Goal: Task Accomplishment & Management: Manage account settings

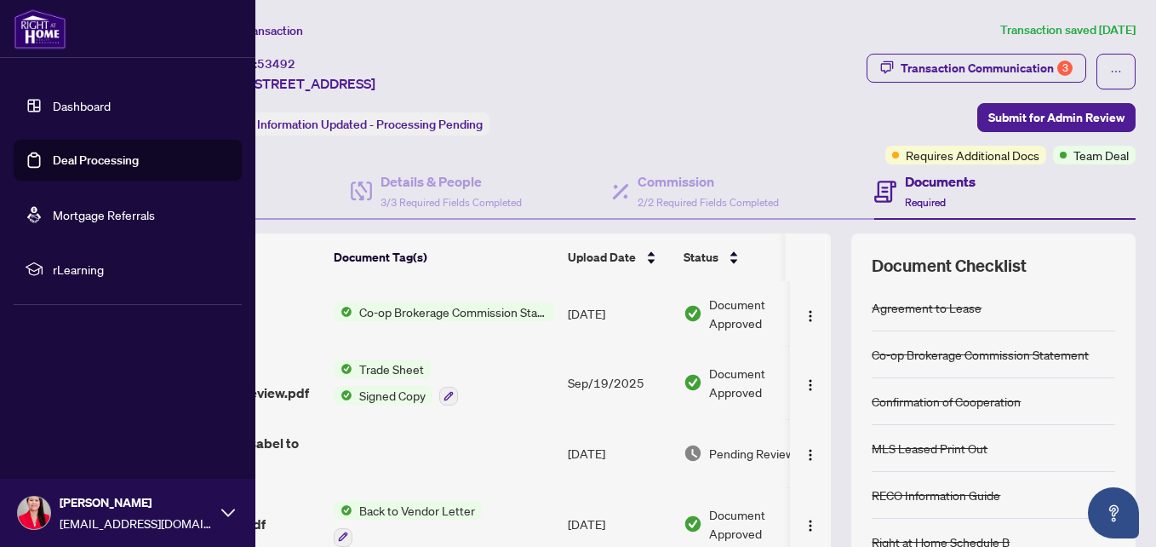
click at [95, 98] on link "Dashboard" at bounding box center [82, 105] width 58 height 15
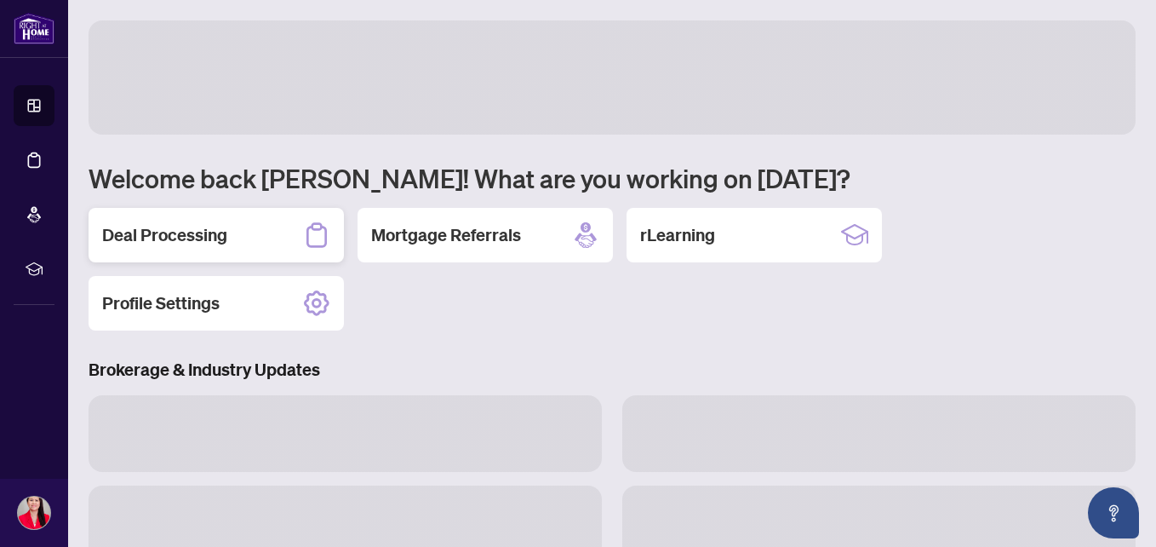
click at [229, 234] on div "Deal Processing" at bounding box center [216, 235] width 255 height 55
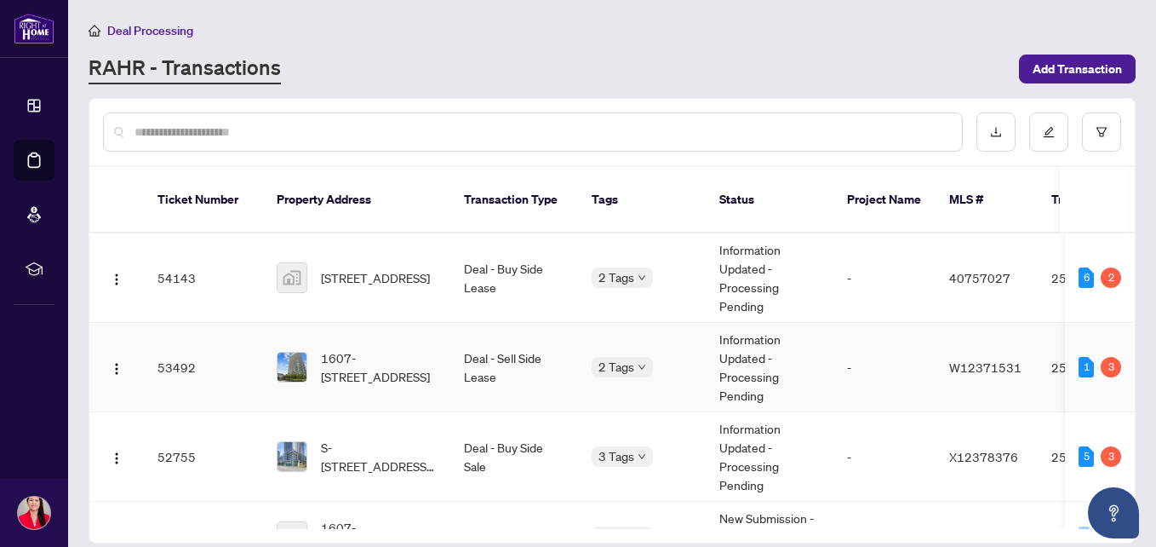
scroll to position [60, 0]
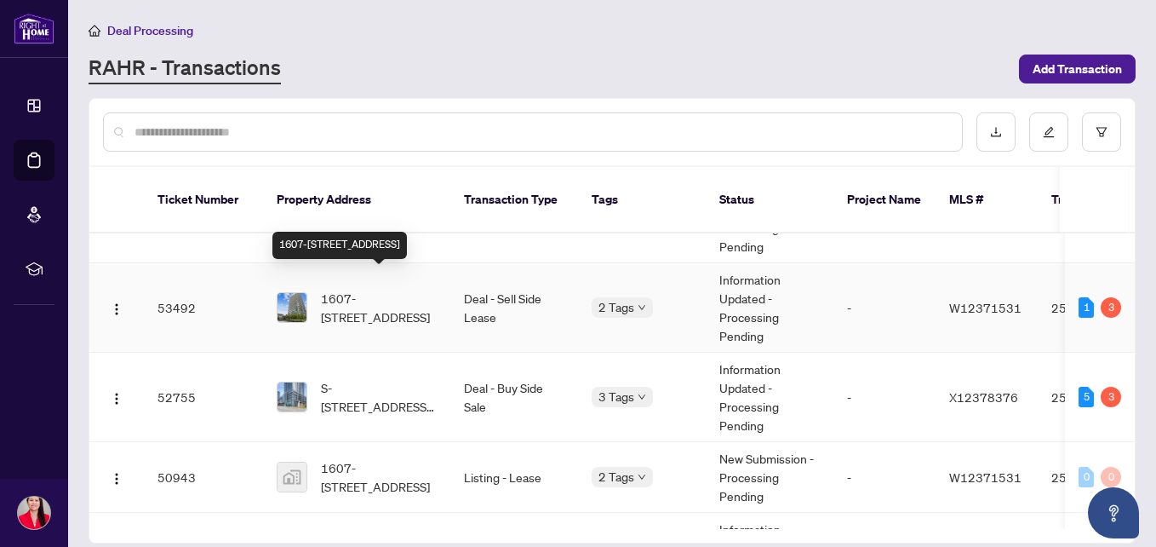
click at [376, 295] on span "1607-[STREET_ADDRESS]" at bounding box center [379, 307] width 116 height 37
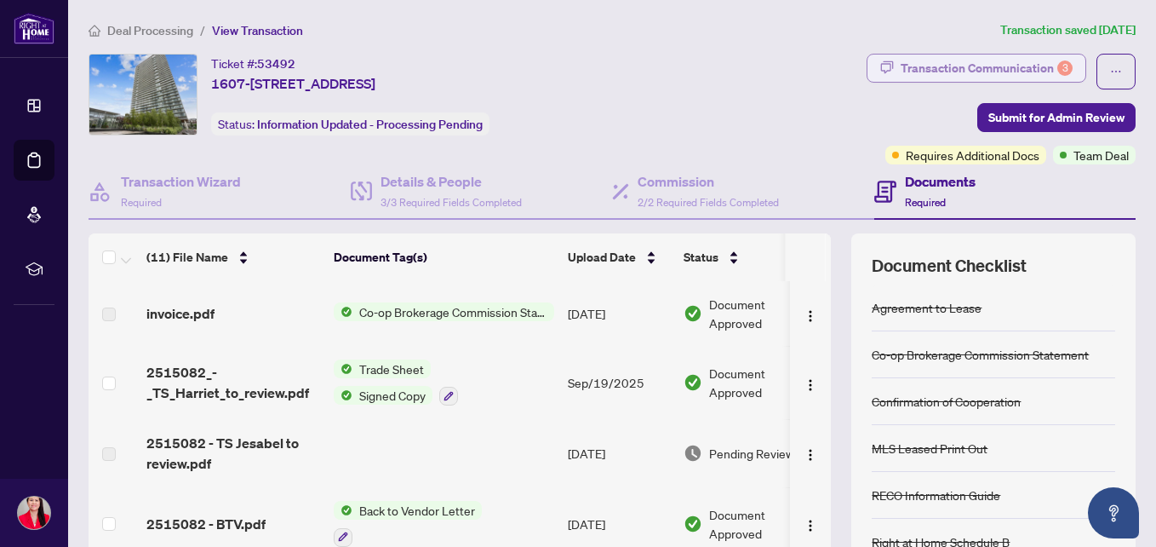
click at [927, 67] on div "Transaction Communication 3" at bounding box center [987, 68] width 172 height 27
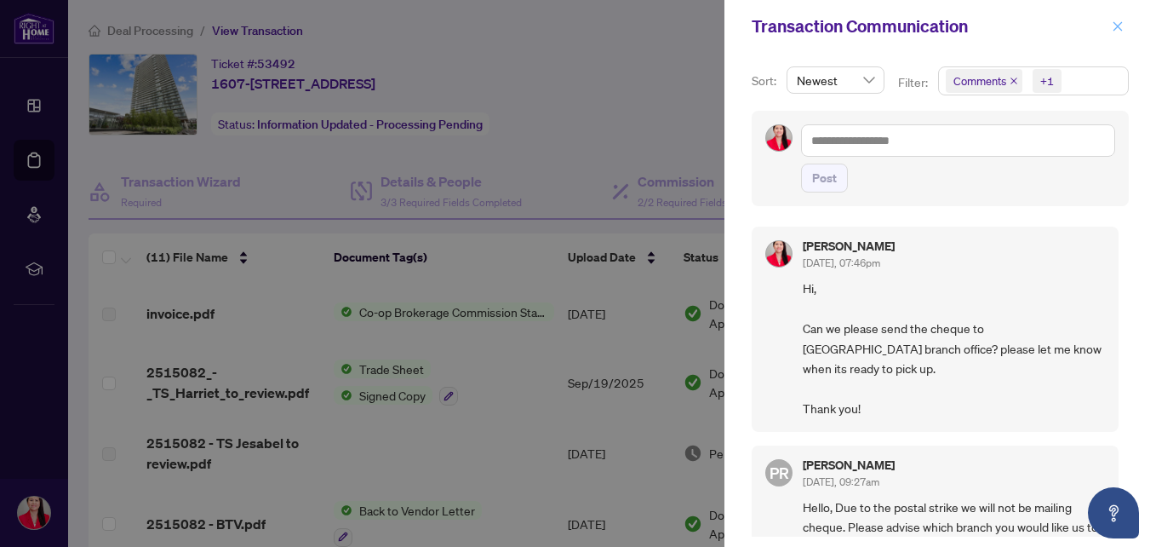
click at [1119, 20] on icon "close" at bounding box center [1118, 26] width 12 height 12
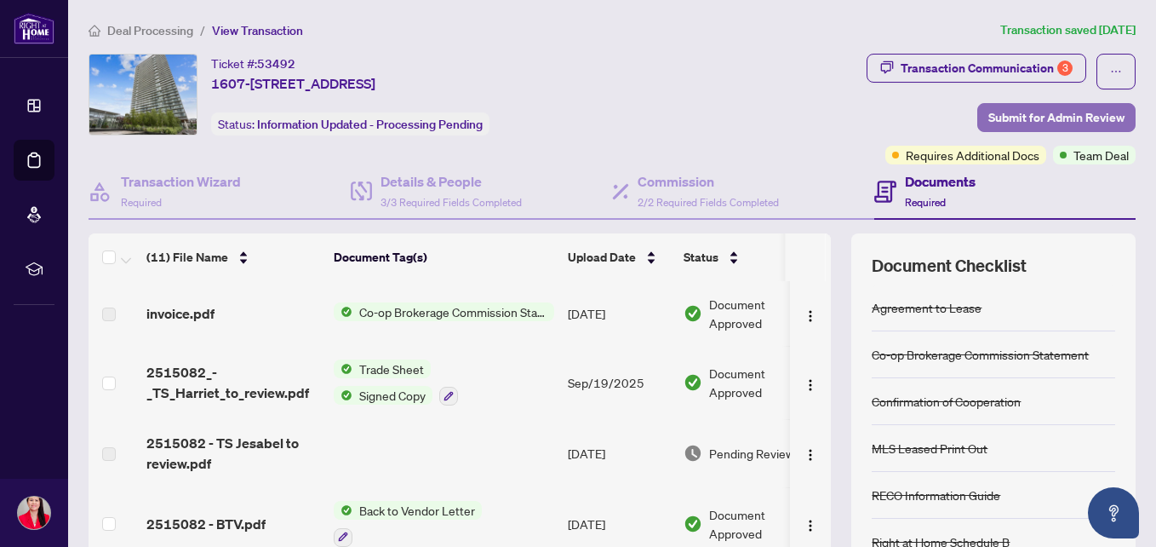
click at [1058, 118] on span "Submit for Admin Review" at bounding box center [1057, 117] width 136 height 27
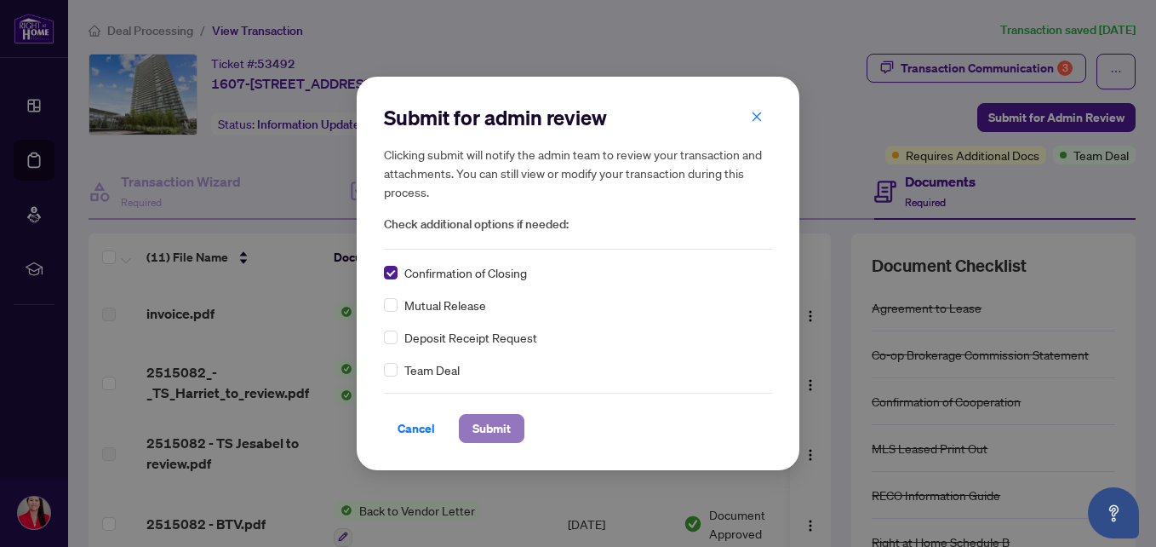
click at [473, 428] on span "Submit" at bounding box center [492, 428] width 38 height 27
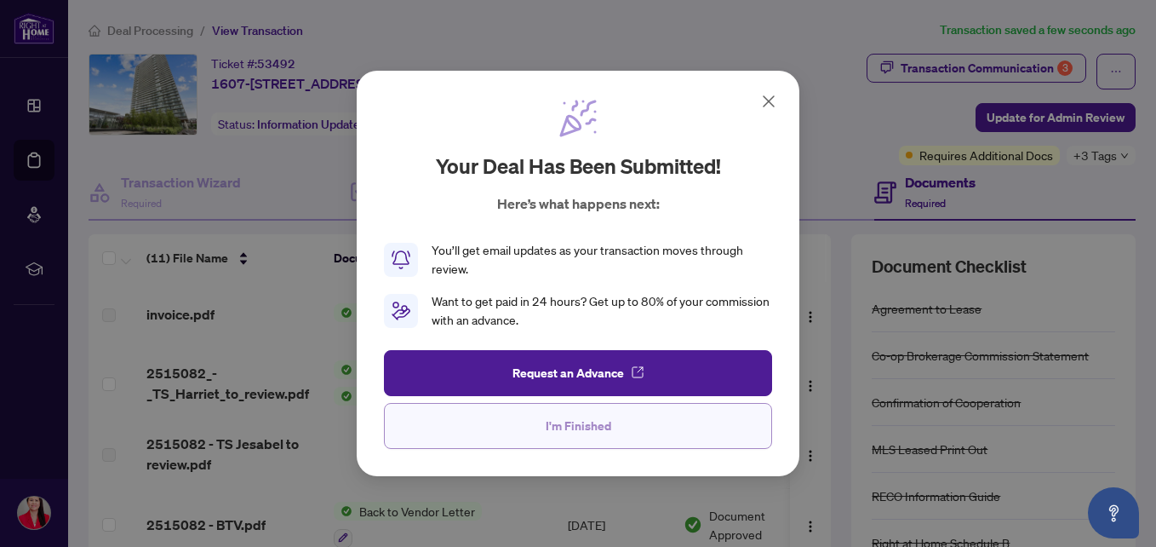
click at [597, 419] on span "I'm Finished" at bounding box center [579, 425] width 66 height 27
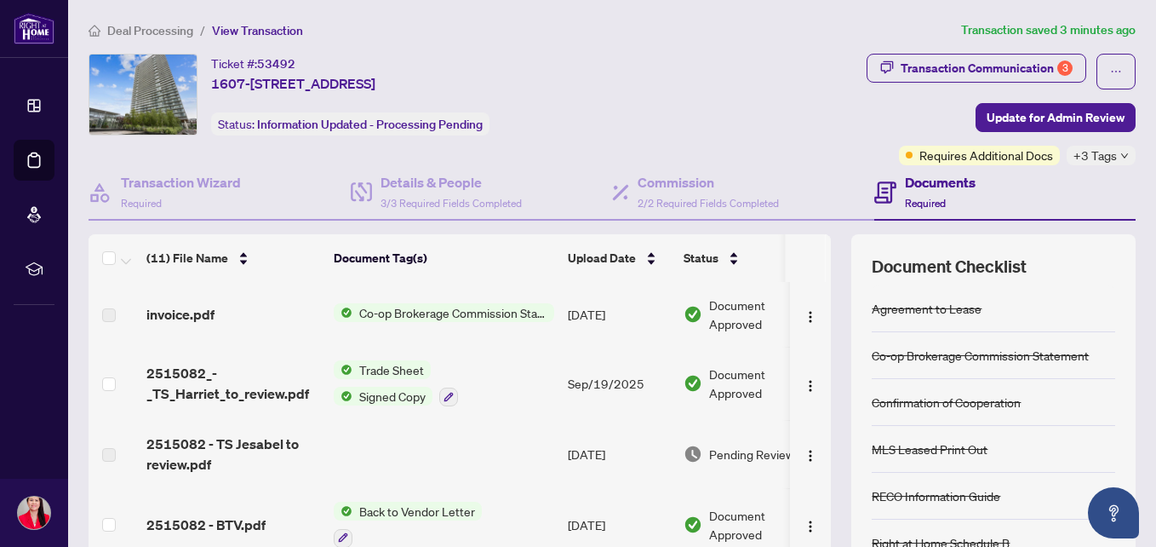
click at [1117, 156] on div "+3 Tags" at bounding box center [1101, 156] width 69 height 20
click at [777, 118] on div "Transaction Communication 3 Update for Admin Review Requires Additional Docs +3…" at bounding box center [909, 110] width 455 height 112
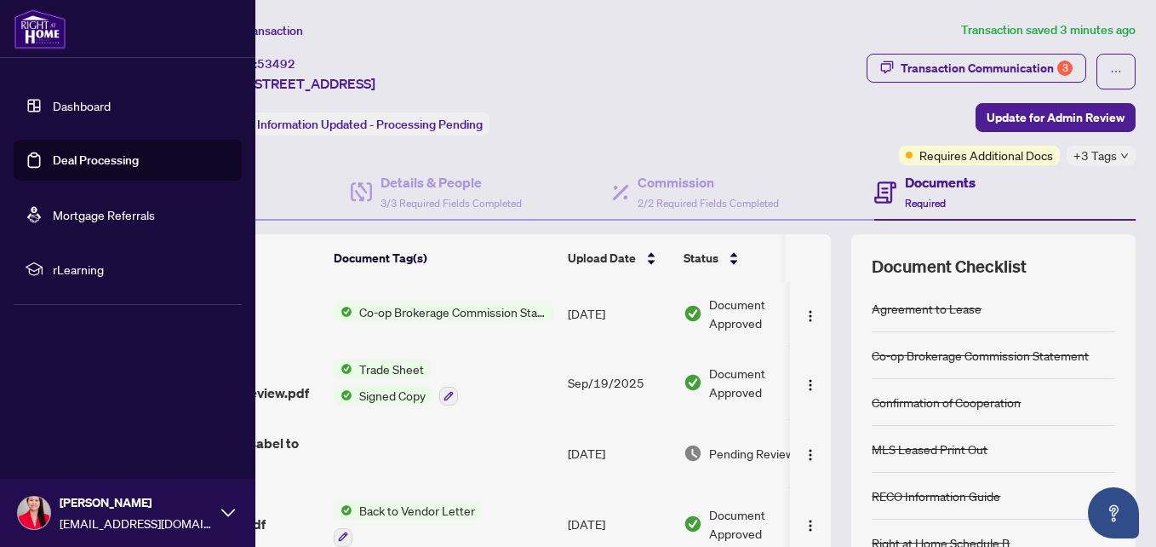
click at [66, 103] on link "Dashboard" at bounding box center [82, 105] width 58 height 15
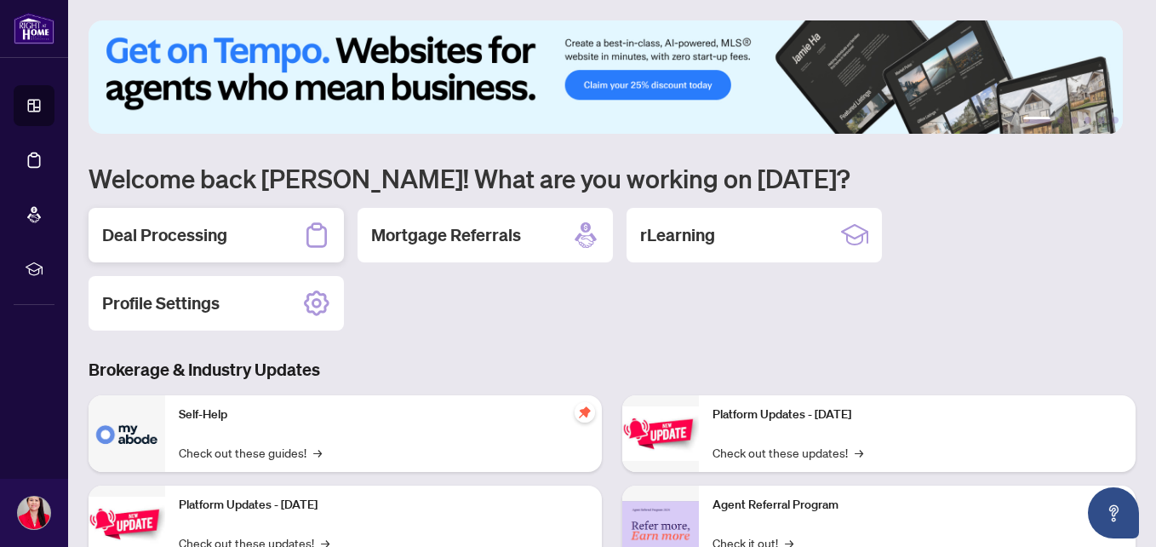
click at [235, 255] on div "Deal Processing" at bounding box center [216, 235] width 255 height 55
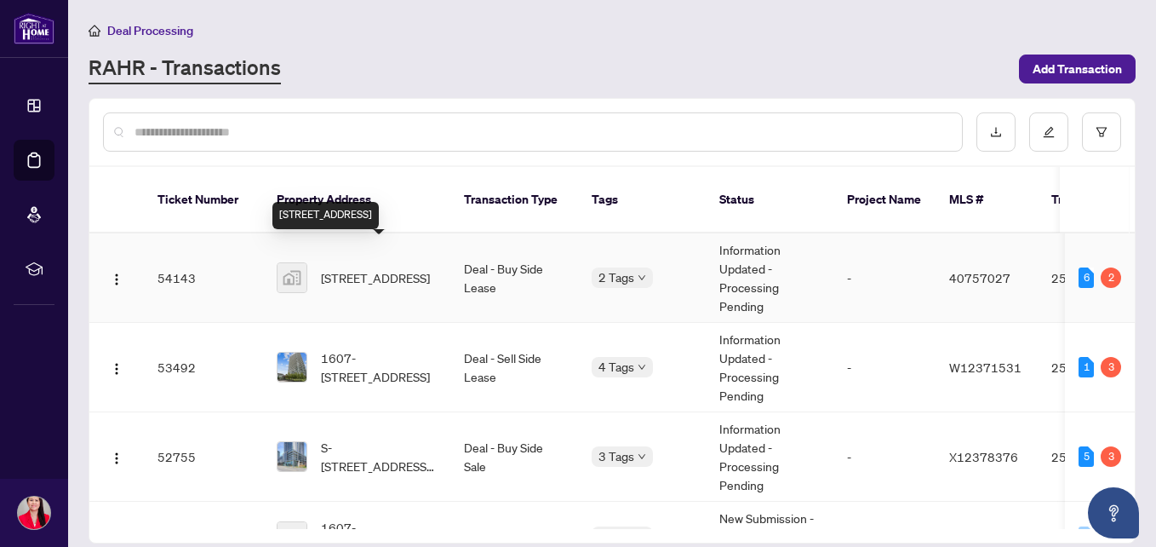
click at [370, 268] on span "[STREET_ADDRESS]" at bounding box center [375, 277] width 109 height 19
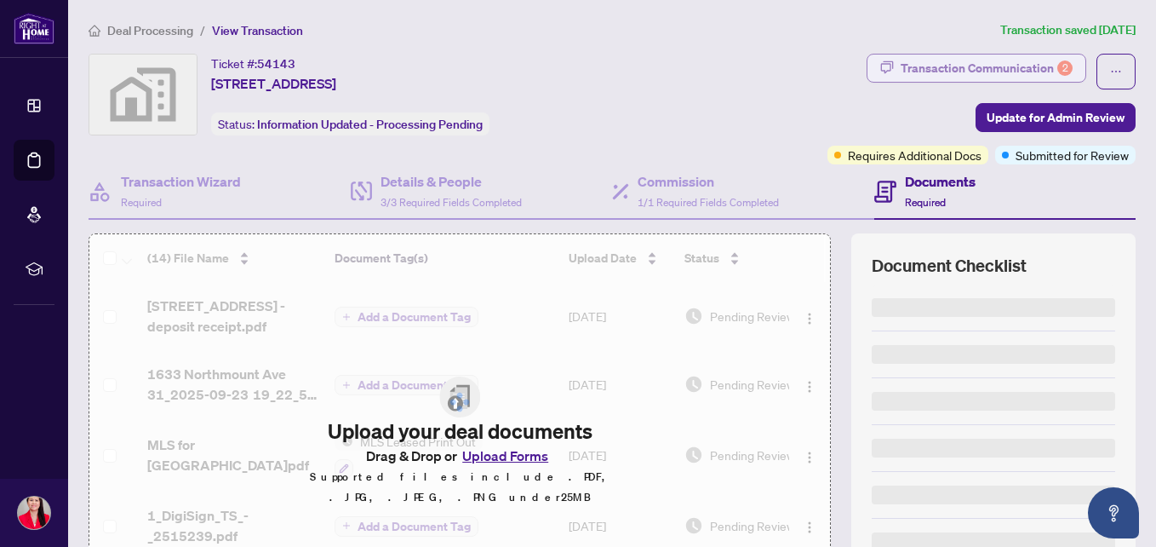
click at [984, 63] on div "Transaction Communication 2" at bounding box center [987, 68] width 172 height 27
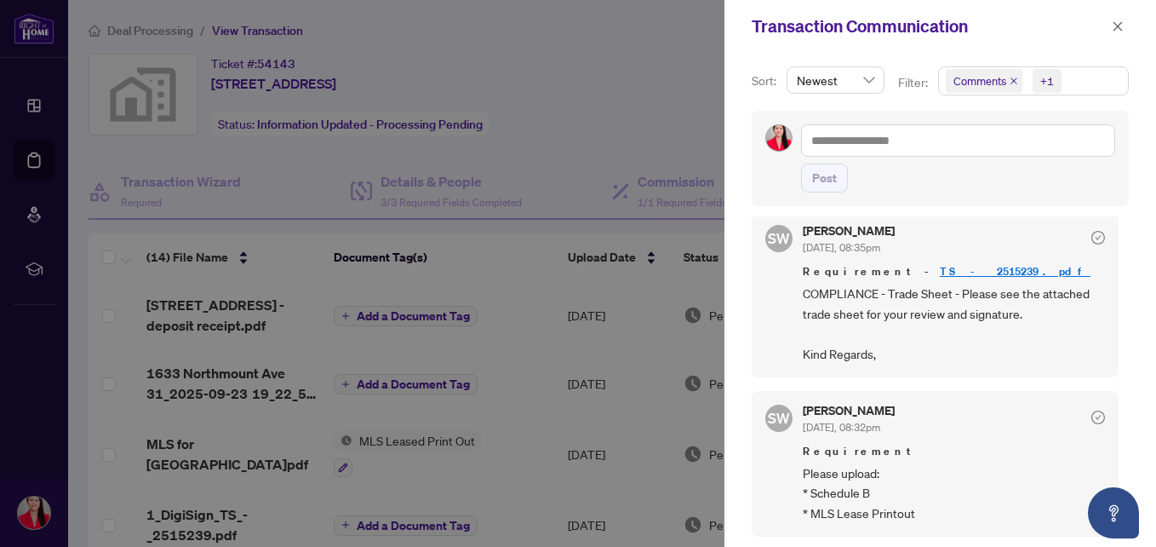
scroll to position [3, 0]
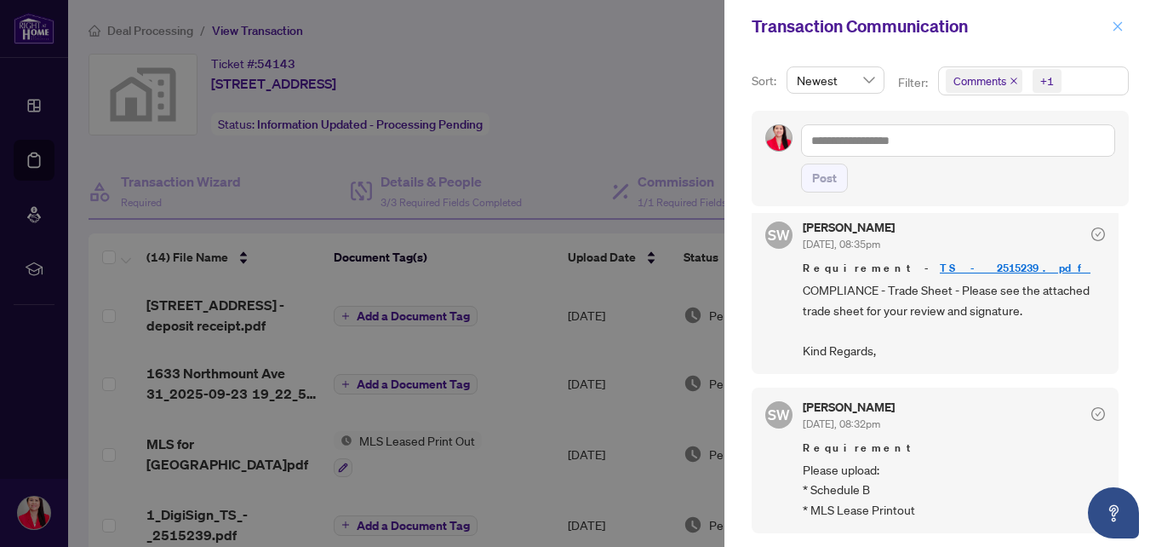
click at [1121, 20] on icon "close" at bounding box center [1118, 26] width 12 height 12
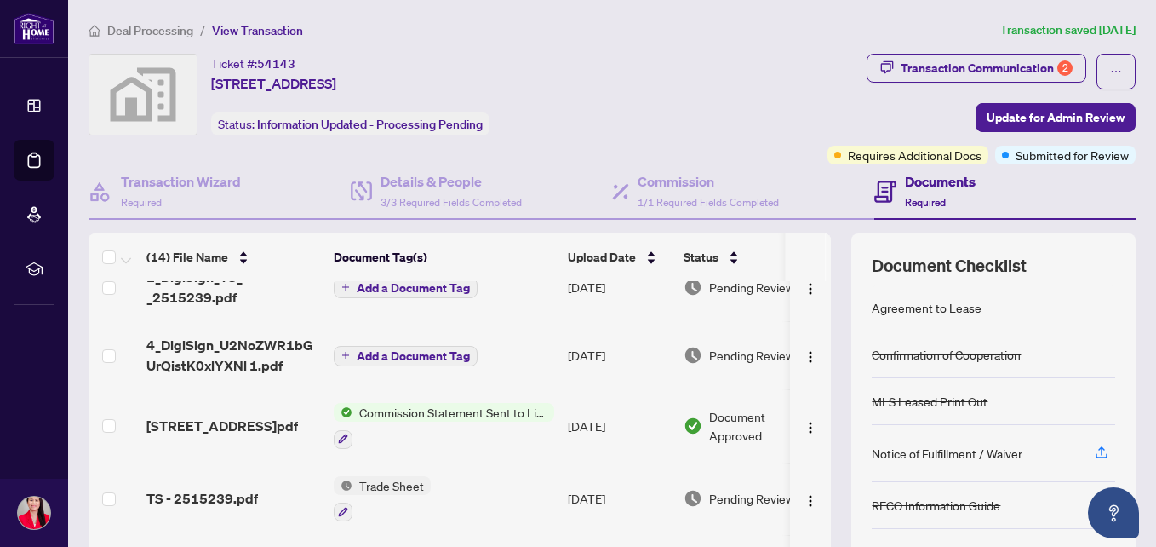
scroll to position [0, 0]
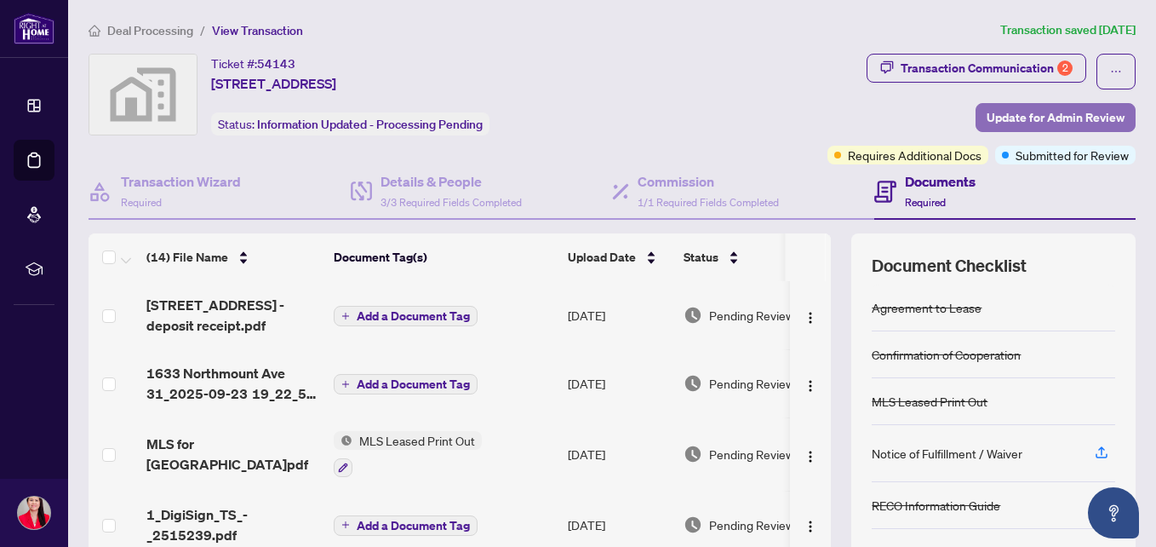
click at [998, 111] on span "Update for Admin Review" at bounding box center [1056, 117] width 138 height 27
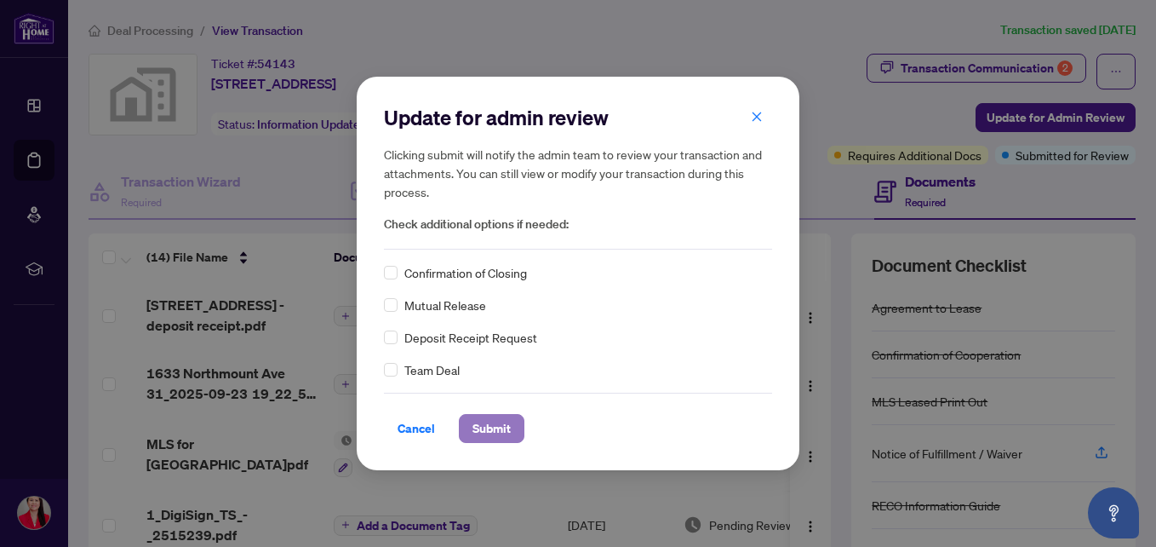
click at [486, 427] on span "Submit" at bounding box center [492, 428] width 38 height 27
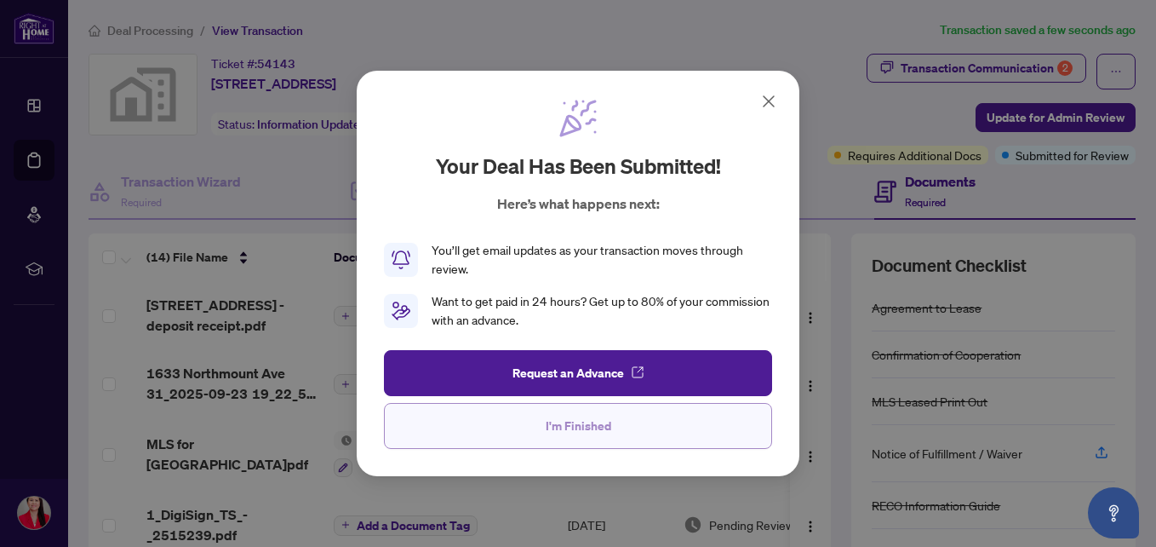
click at [563, 431] on span "I'm Finished" at bounding box center [579, 425] width 66 height 27
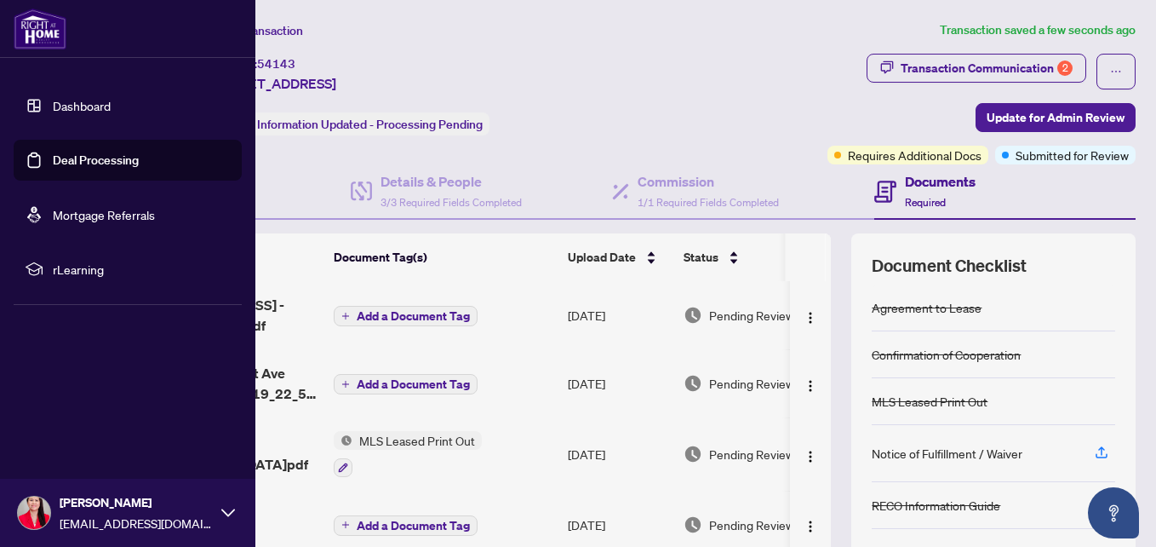
click at [85, 100] on link "Dashboard" at bounding box center [82, 105] width 58 height 15
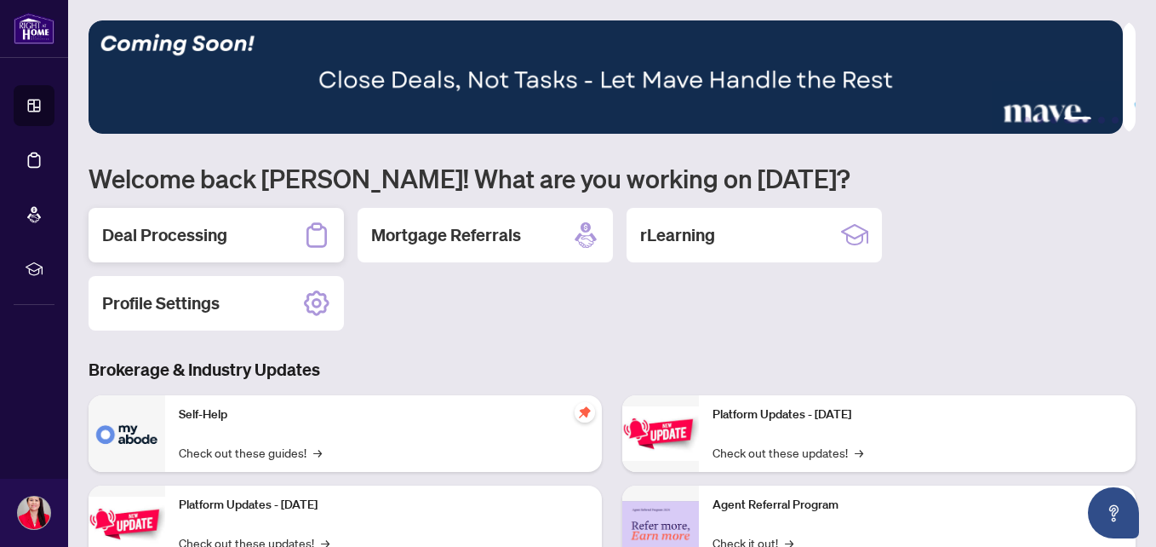
click at [223, 239] on h2 "Deal Processing" at bounding box center [164, 235] width 125 height 24
